Goal: Information Seeking & Learning: Learn about a topic

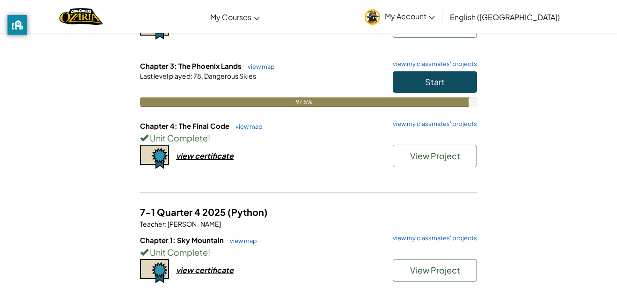
scroll to position [153, 0]
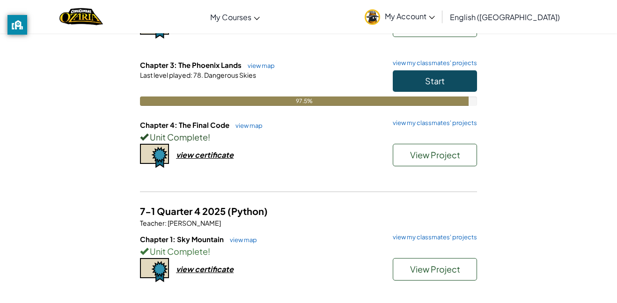
click at [163, 136] on span "Unit Complete" at bounding box center [177, 137] width 59 height 11
click at [155, 119] on div "Chapter 3: The Phoenix Lands view map view my classmates' projects Start Last l…" at bounding box center [308, 90] width 337 height 60
click at [161, 151] on img at bounding box center [154, 156] width 29 height 24
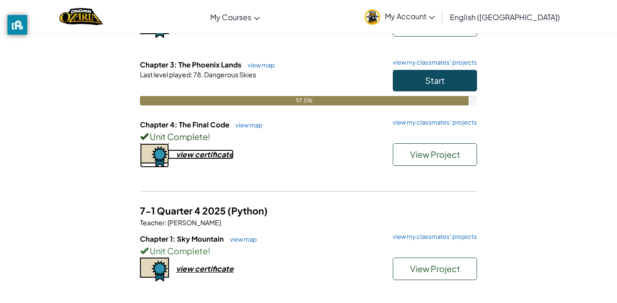
scroll to position [152, 0]
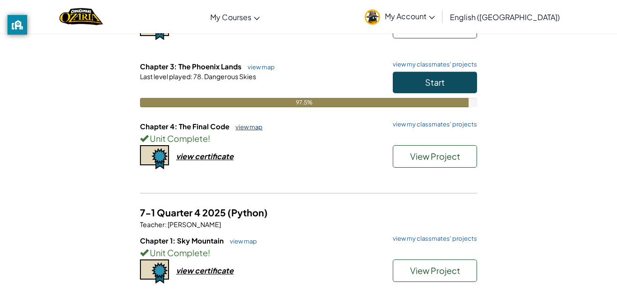
click at [240, 124] on link "view map" at bounding box center [247, 126] width 32 height 7
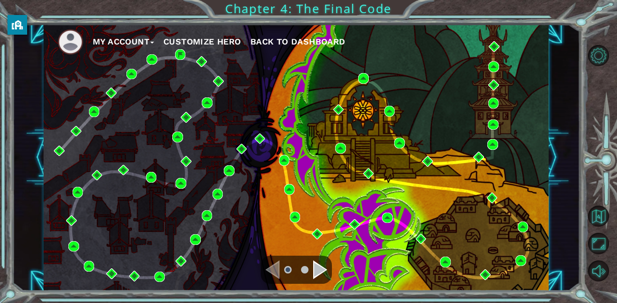
click at [319, 266] on div "Navigate to the next page" at bounding box center [320, 269] width 14 height 19
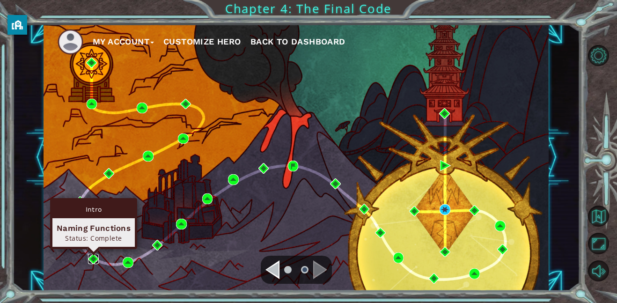
click at [90, 258] on img at bounding box center [93, 259] width 11 height 11
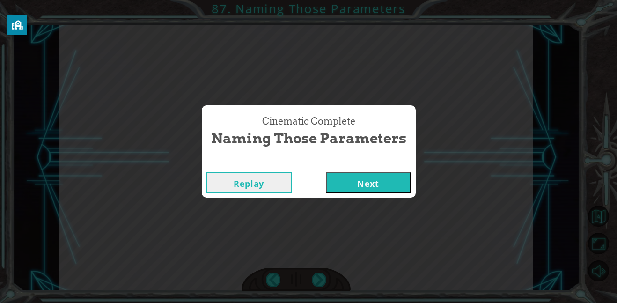
click at [358, 184] on button "Next" at bounding box center [368, 182] width 85 height 21
